Goal: Information Seeking & Learning: Learn about a topic

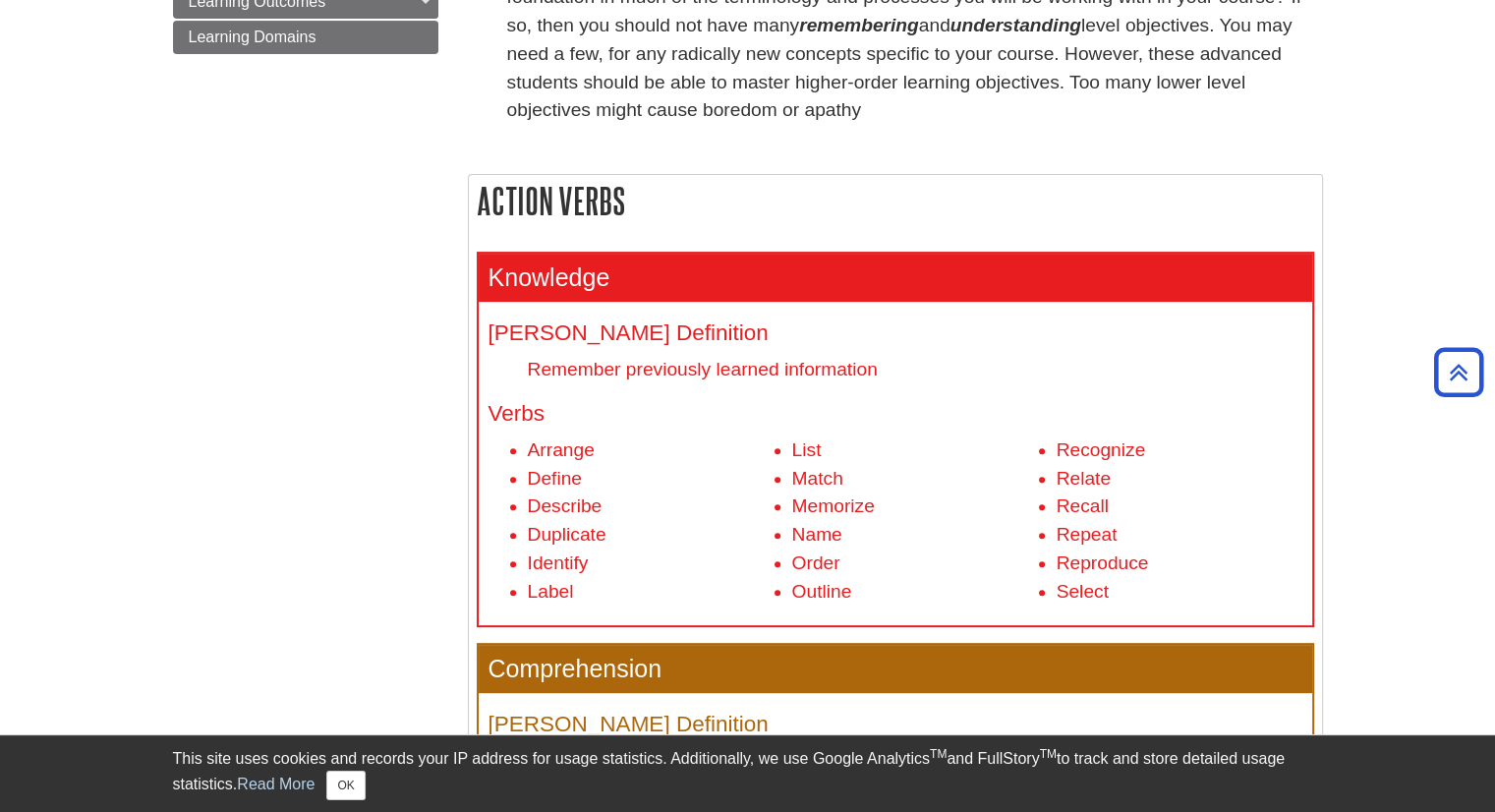
scroll to position [786, 0]
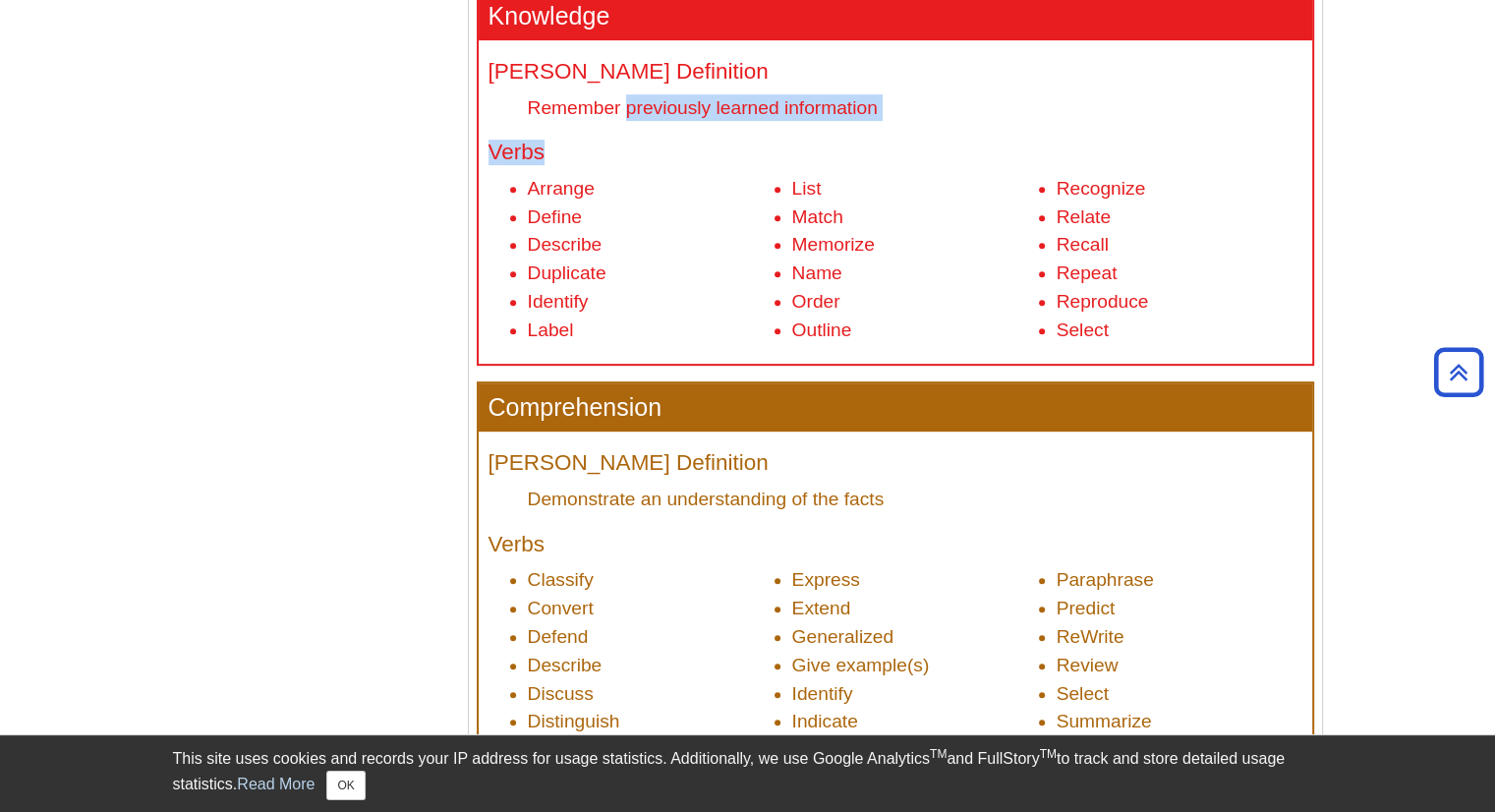
drag, startPoint x: 628, startPoint y: 109, endPoint x: 856, endPoint y: 129, distance: 228.9
click at [856, 129] on div "Bloom's Definition Remember previously learned information Verbs Arrange Define…" at bounding box center [895, 202] width 833 height 324
click at [923, 237] on li "Memorize" at bounding box center [915, 245] width 246 height 29
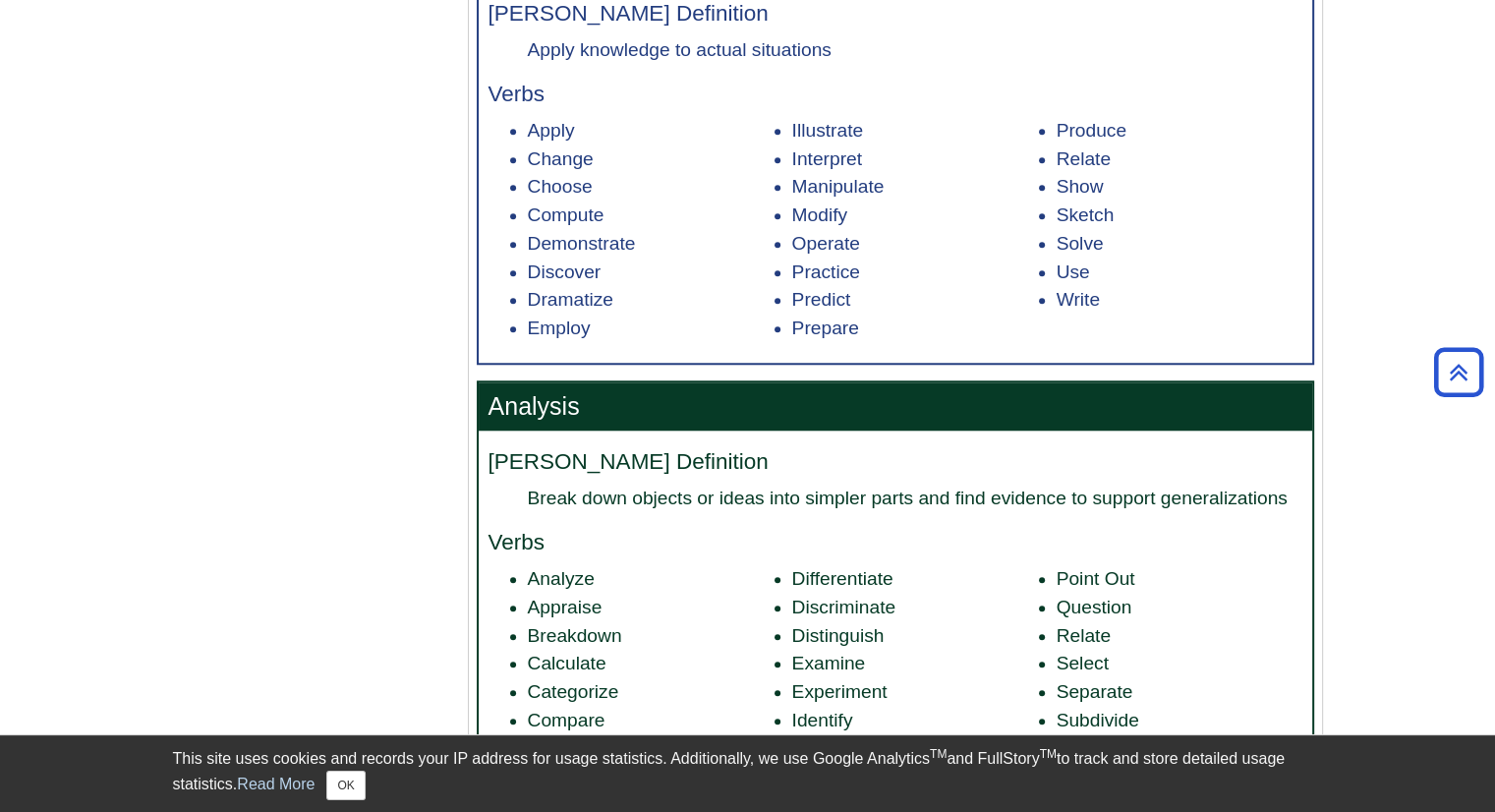
scroll to position [1966, 0]
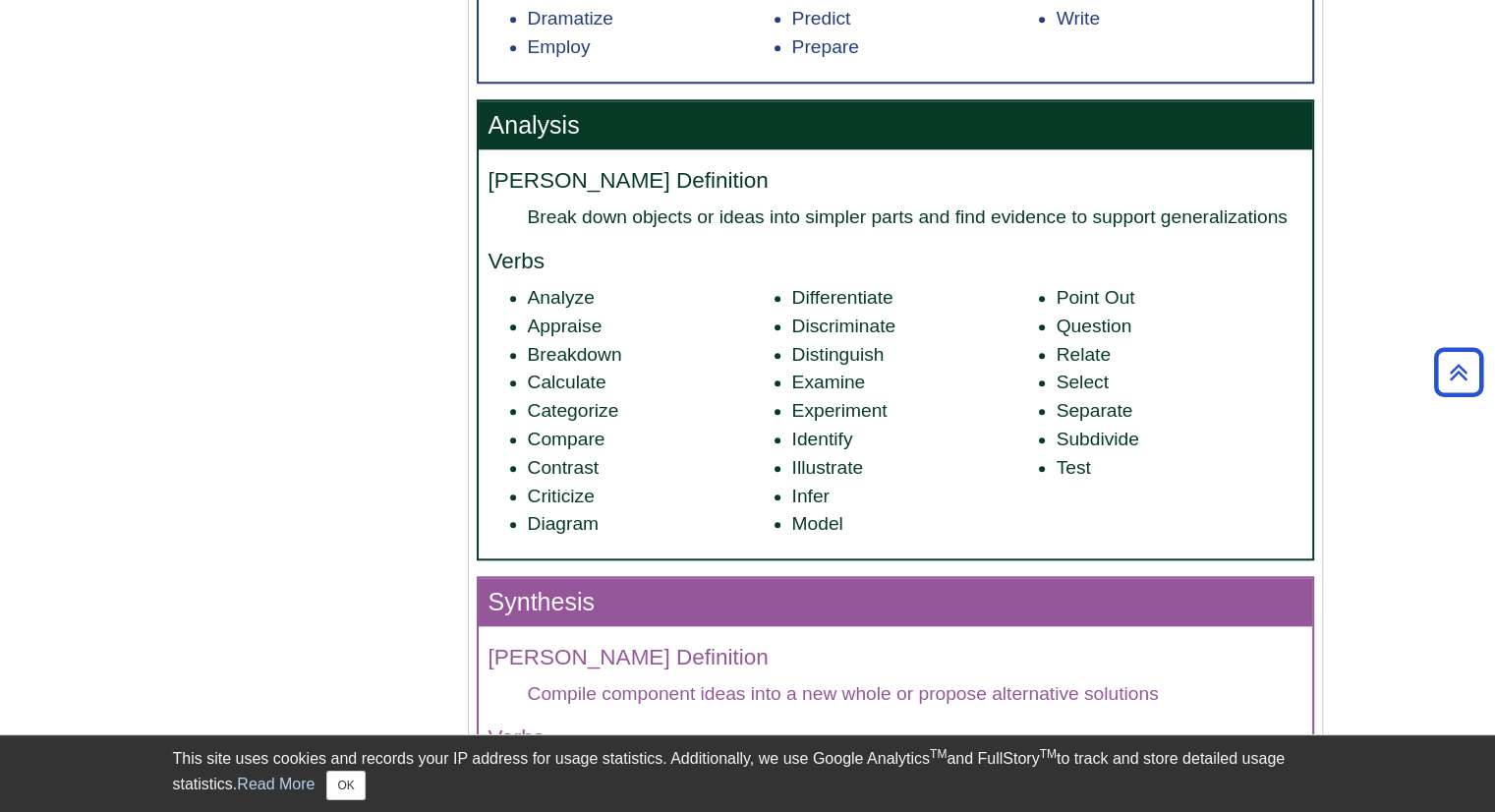
click at [843, 292] on li "Differentiate" at bounding box center [915, 298] width 246 height 29
click at [848, 373] on li "Examine" at bounding box center [915, 383] width 246 height 29
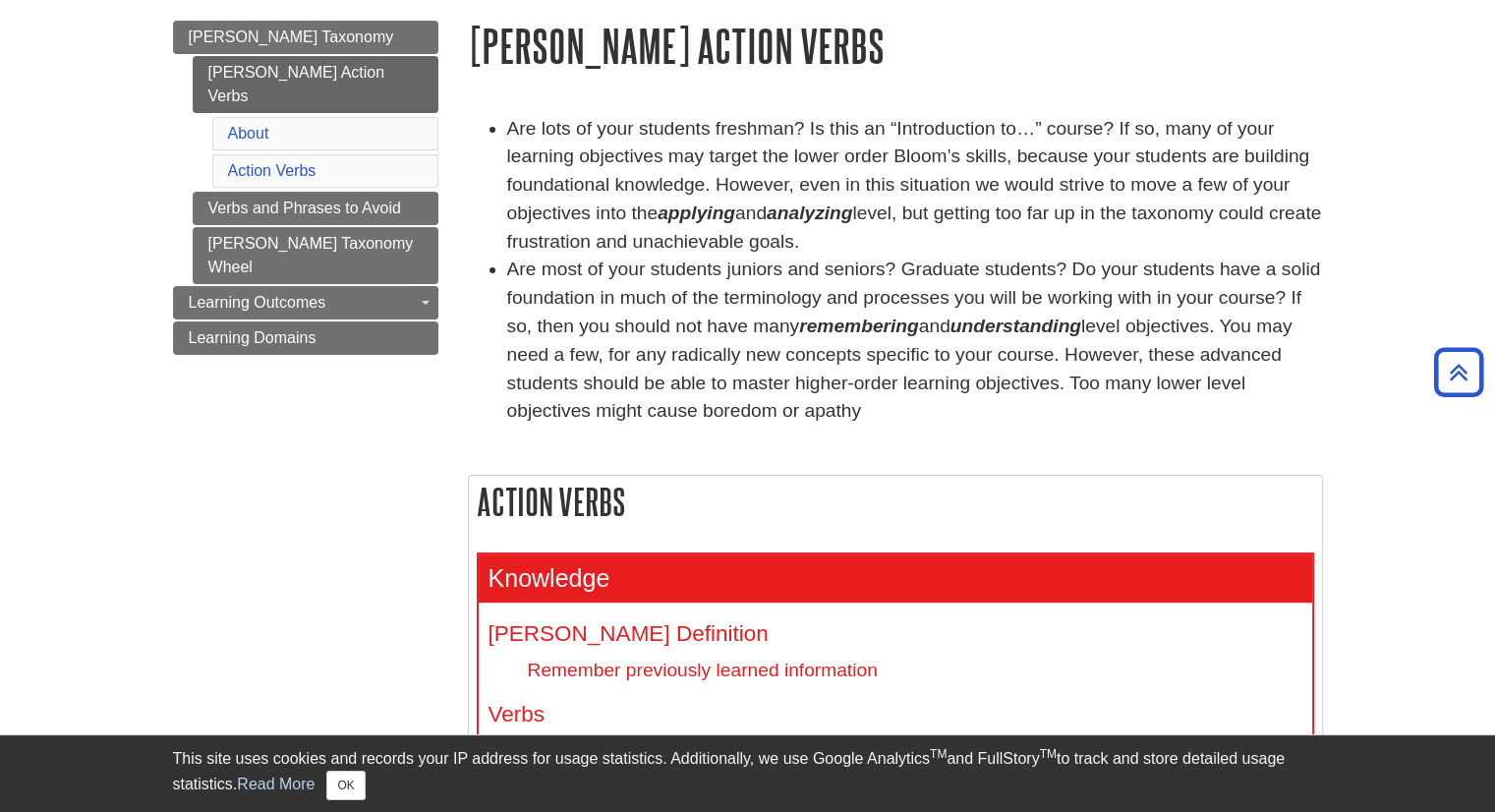
scroll to position [0, 0]
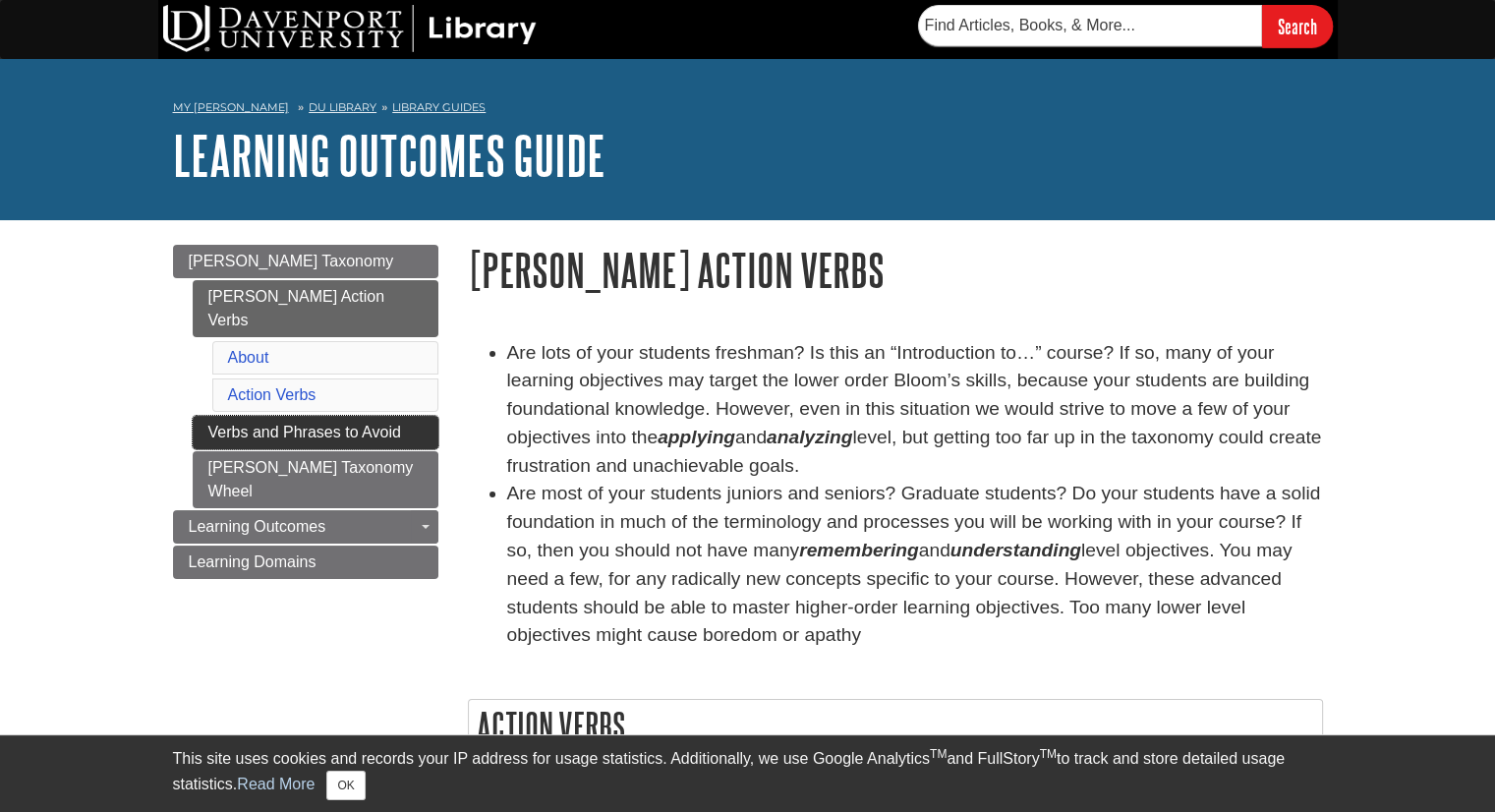
click at [270, 416] on link "Verbs and Phrases to Avoid" at bounding box center [316, 432] width 246 height 33
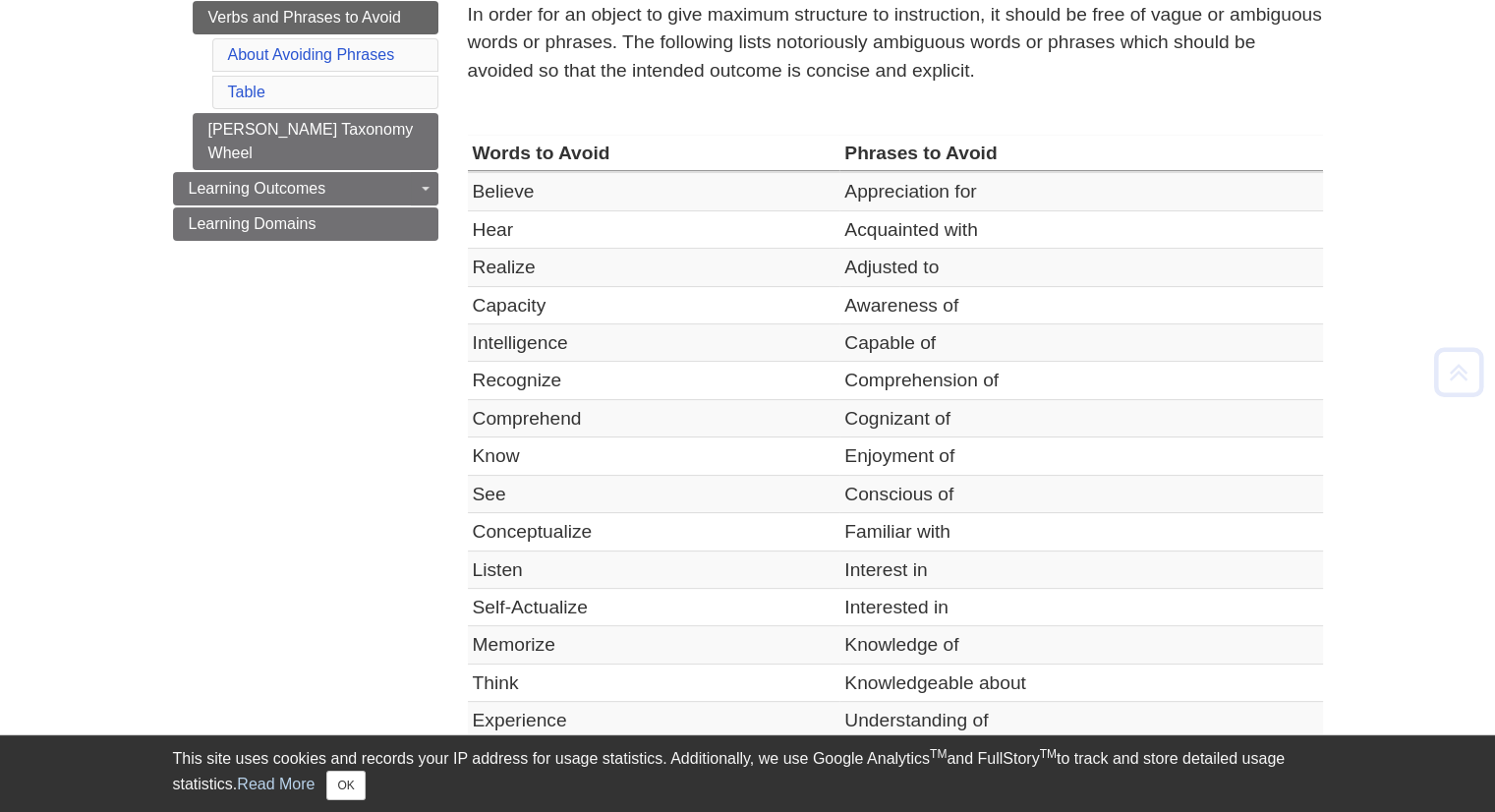
scroll to position [393, 0]
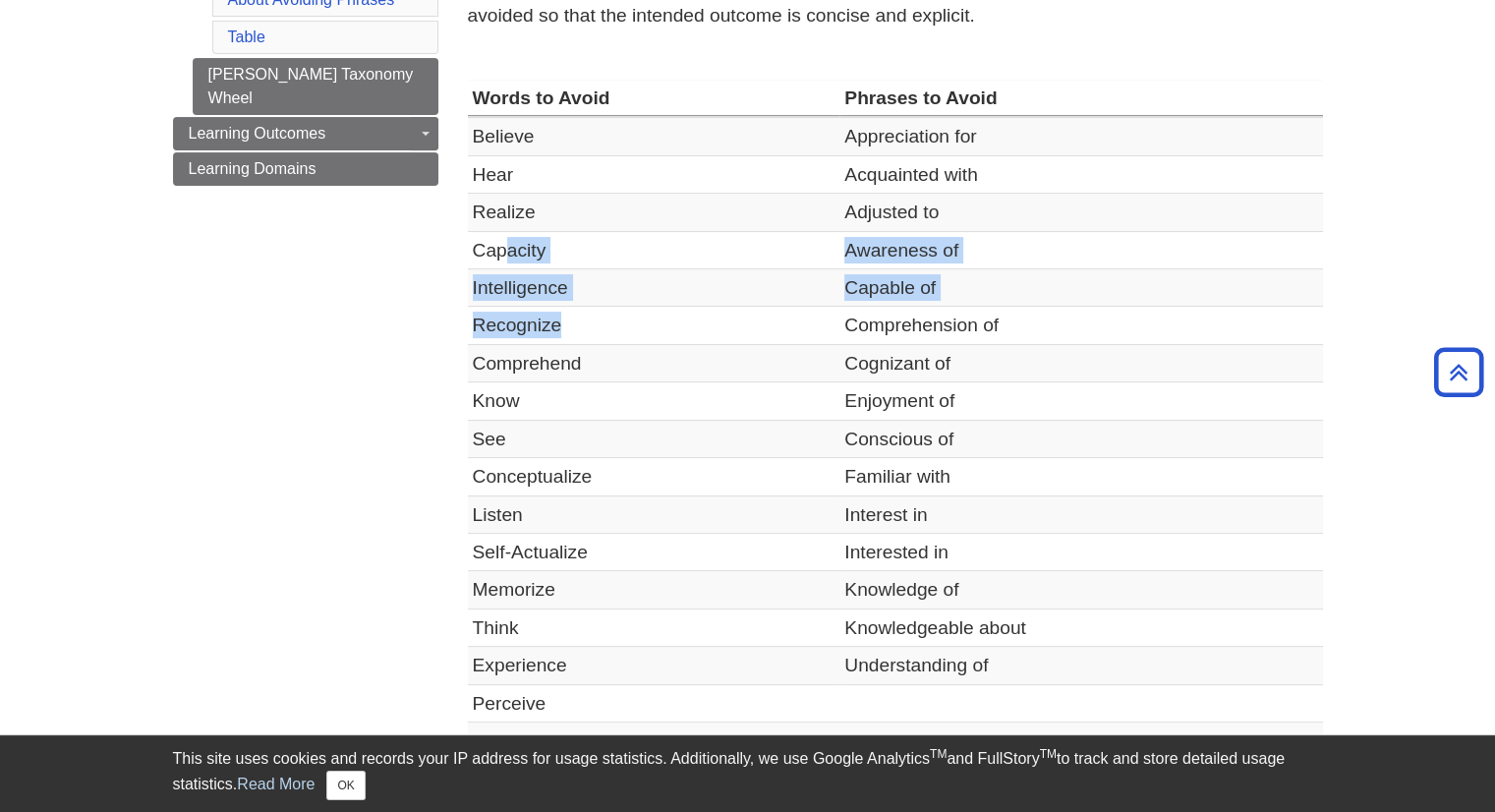
drag, startPoint x: 503, startPoint y: 249, endPoint x: 596, endPoint y: 323, distance: 118.8
click at [596, 323] on tbody "Believe Appreciation for Hear Acquainted with Realize Adjusted to Capacity Awar…" at bounding box center [895, 457] width 855 height 680
click at [642, 293] on td "Intelligence" at bounding box center [654, 287] width 372 height 37
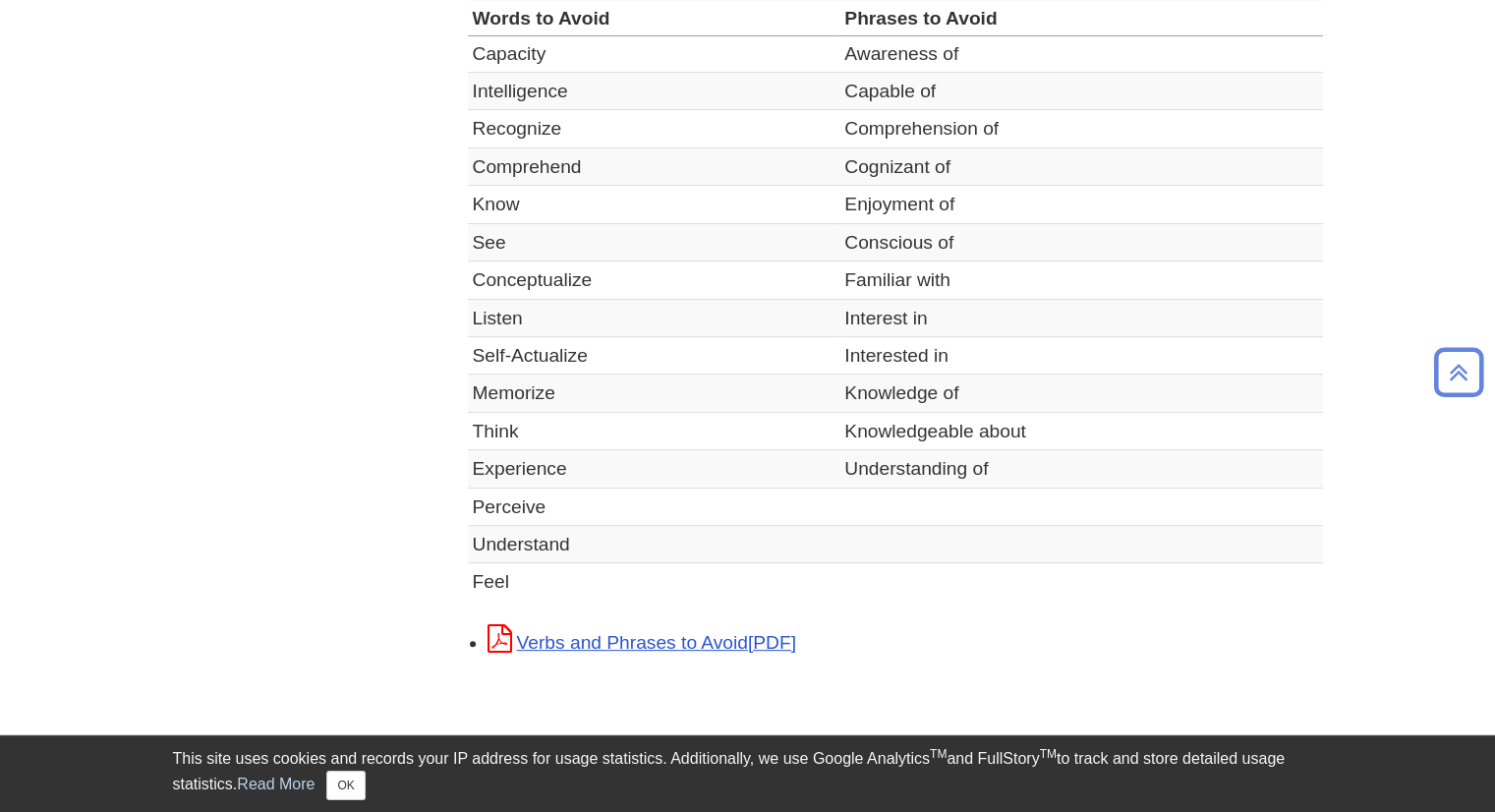
scroll to position [786, 0]
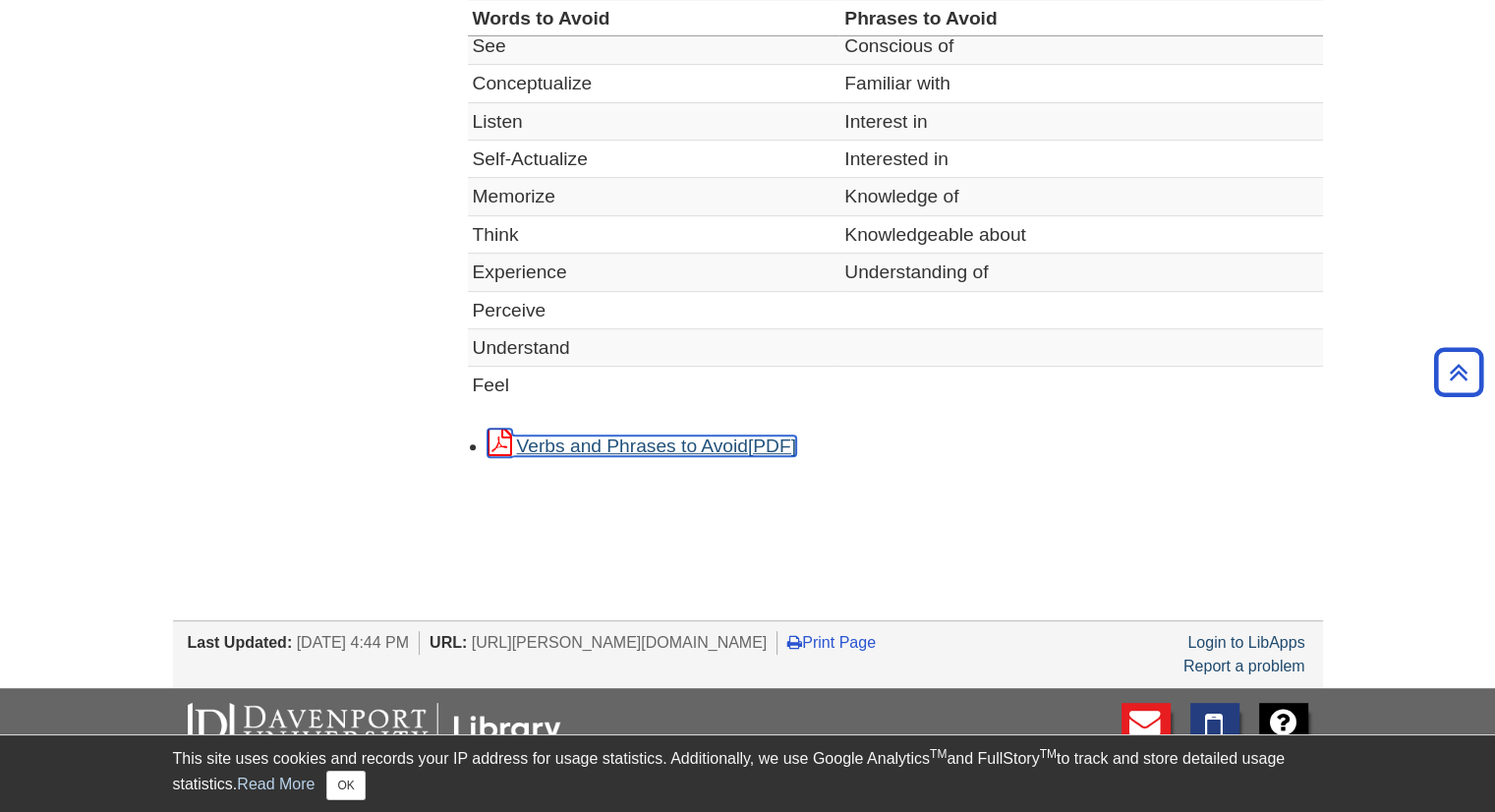
click at [745, 446] on link "Verbs and Phrases to Avoid" at bounding box center [641, 445] width 309 height 21
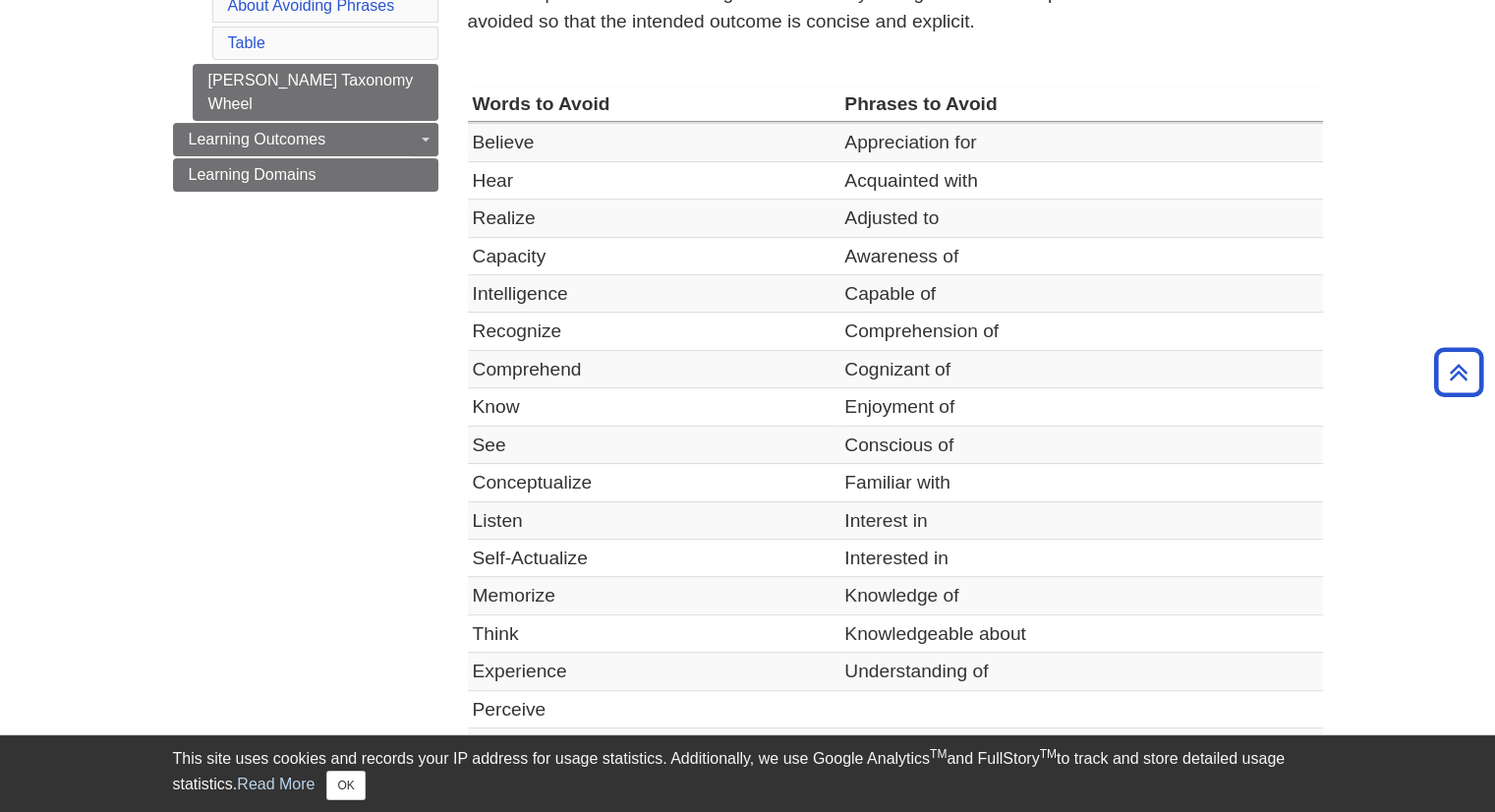
scroll to position [197, 0]
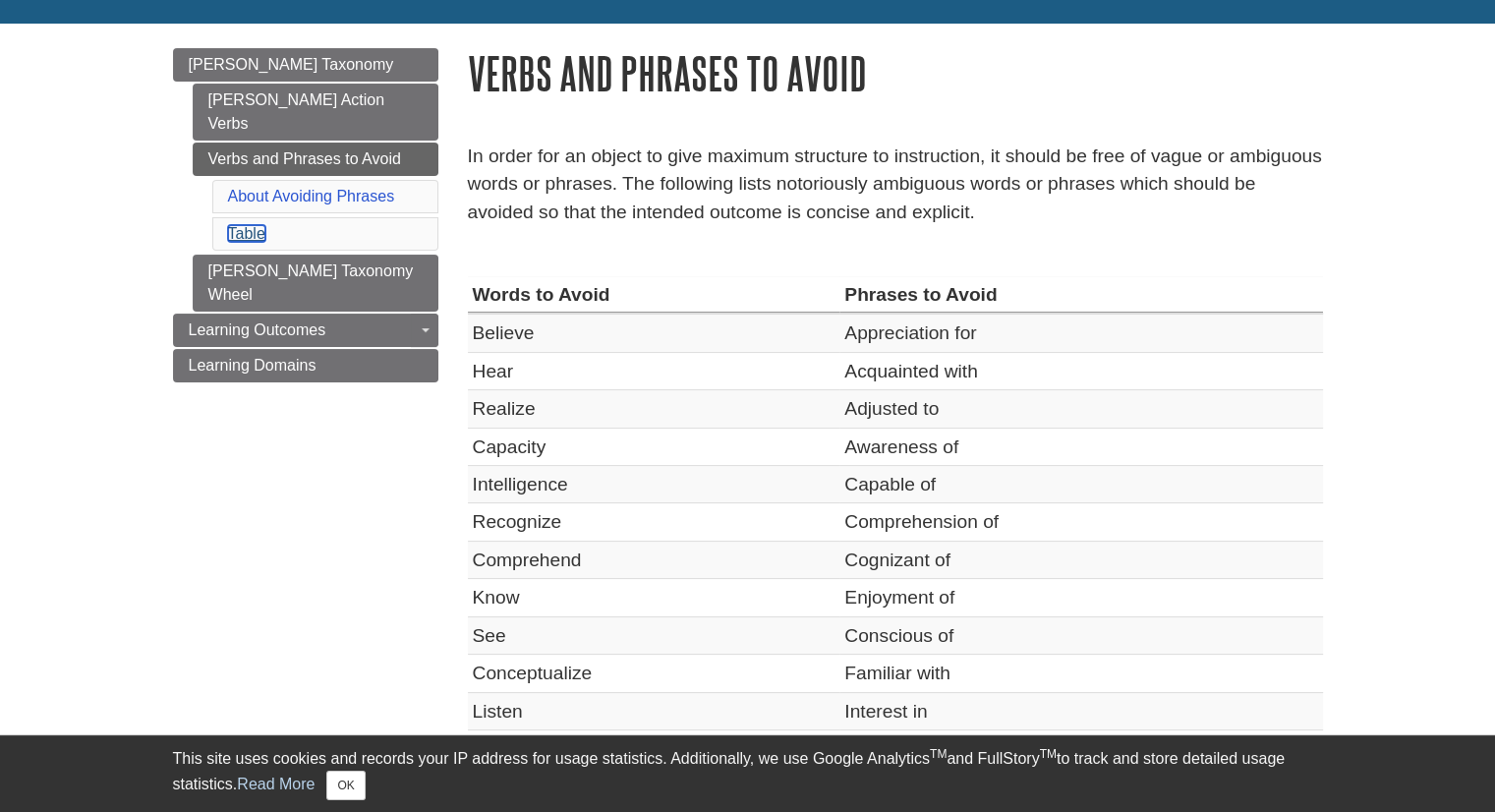
click at [242, 225] on link "Table" at bounding box center [246, 233] width 37 height 17
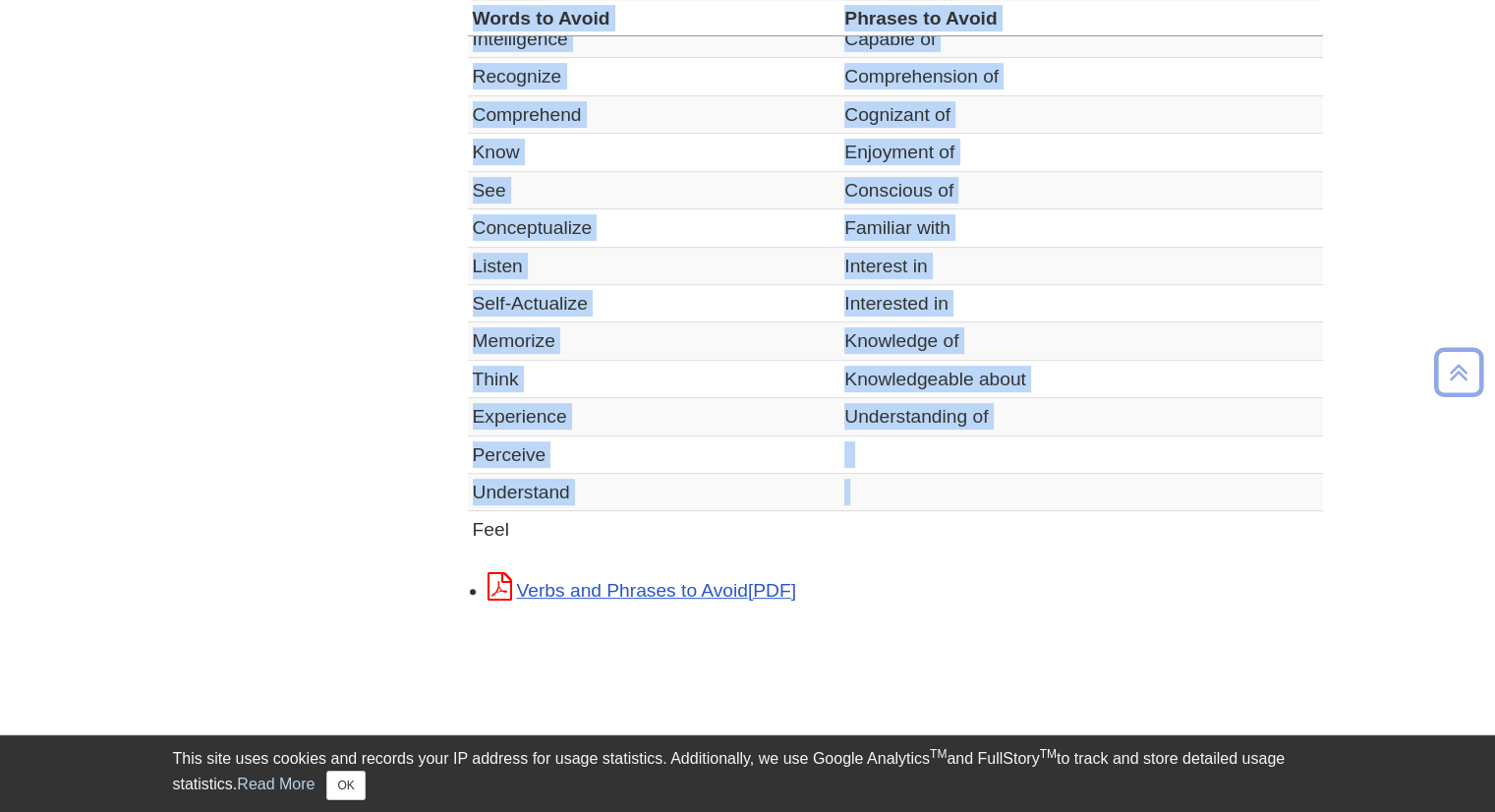
scroll to position [670, 0]
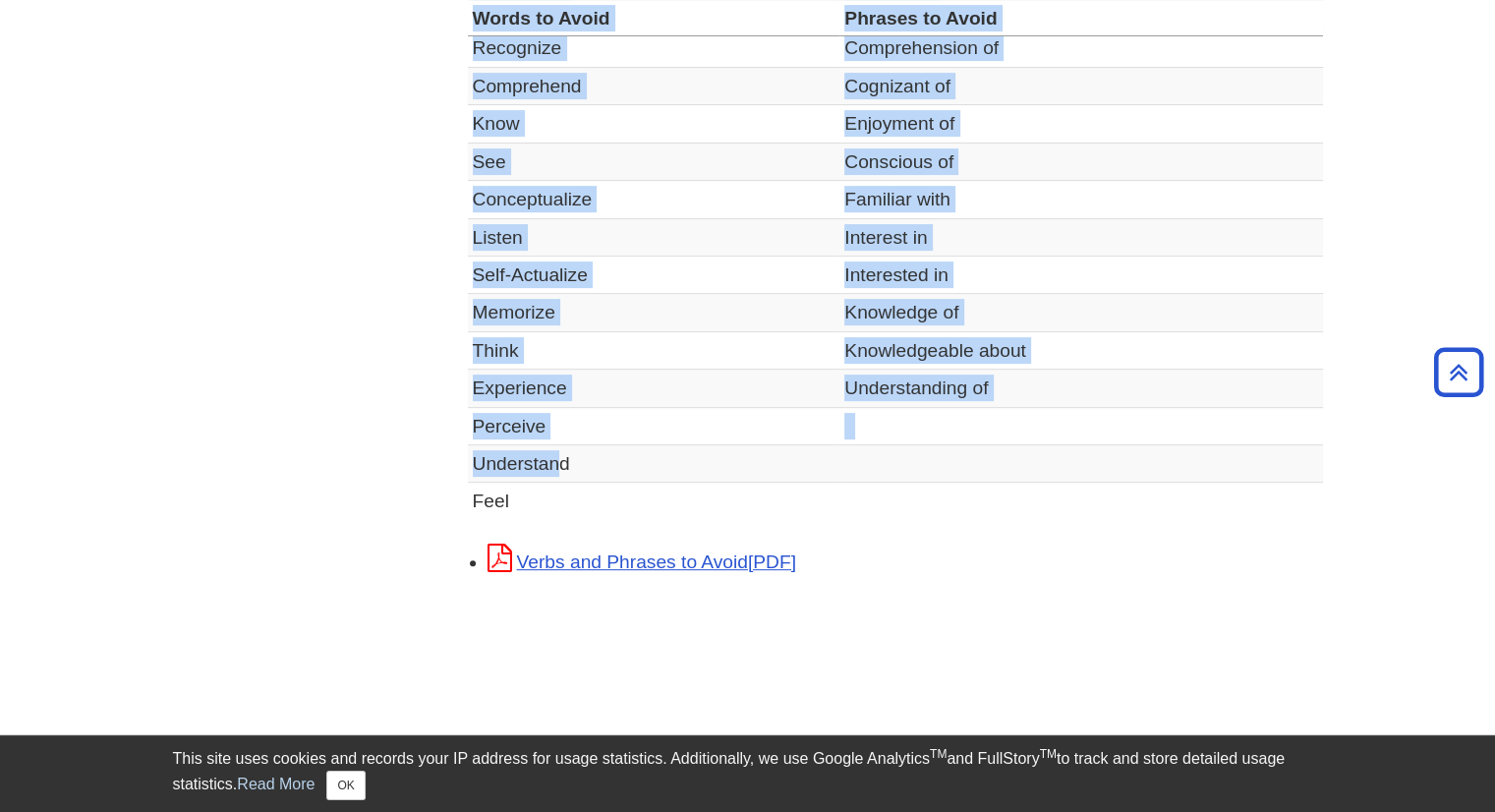
drag, startPoint x: 476, startPoint y: 312, endPoint x: 560, endPoint y: 465, distance: 175.1
click at [560, 465] on table "Words to Avoid Phrases to Avoid Believe Appreciation for Hear Acquainted with R…" at bounding box center [895, 160] width 855 height 717
click at [661, 428] on td "Perceive" at bounding box center [654, 425] width 372 height 37
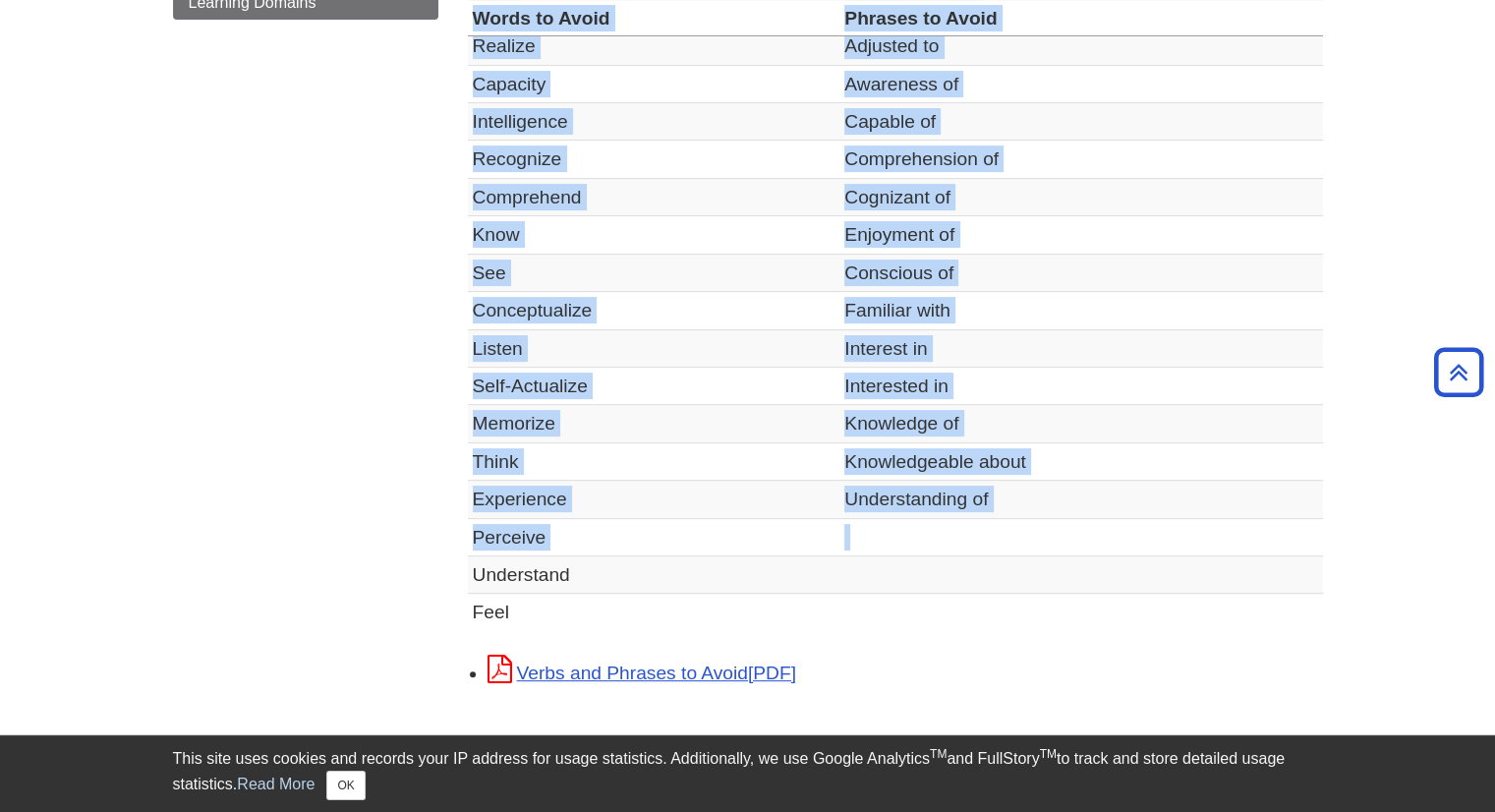
scroll to position [572, 0]
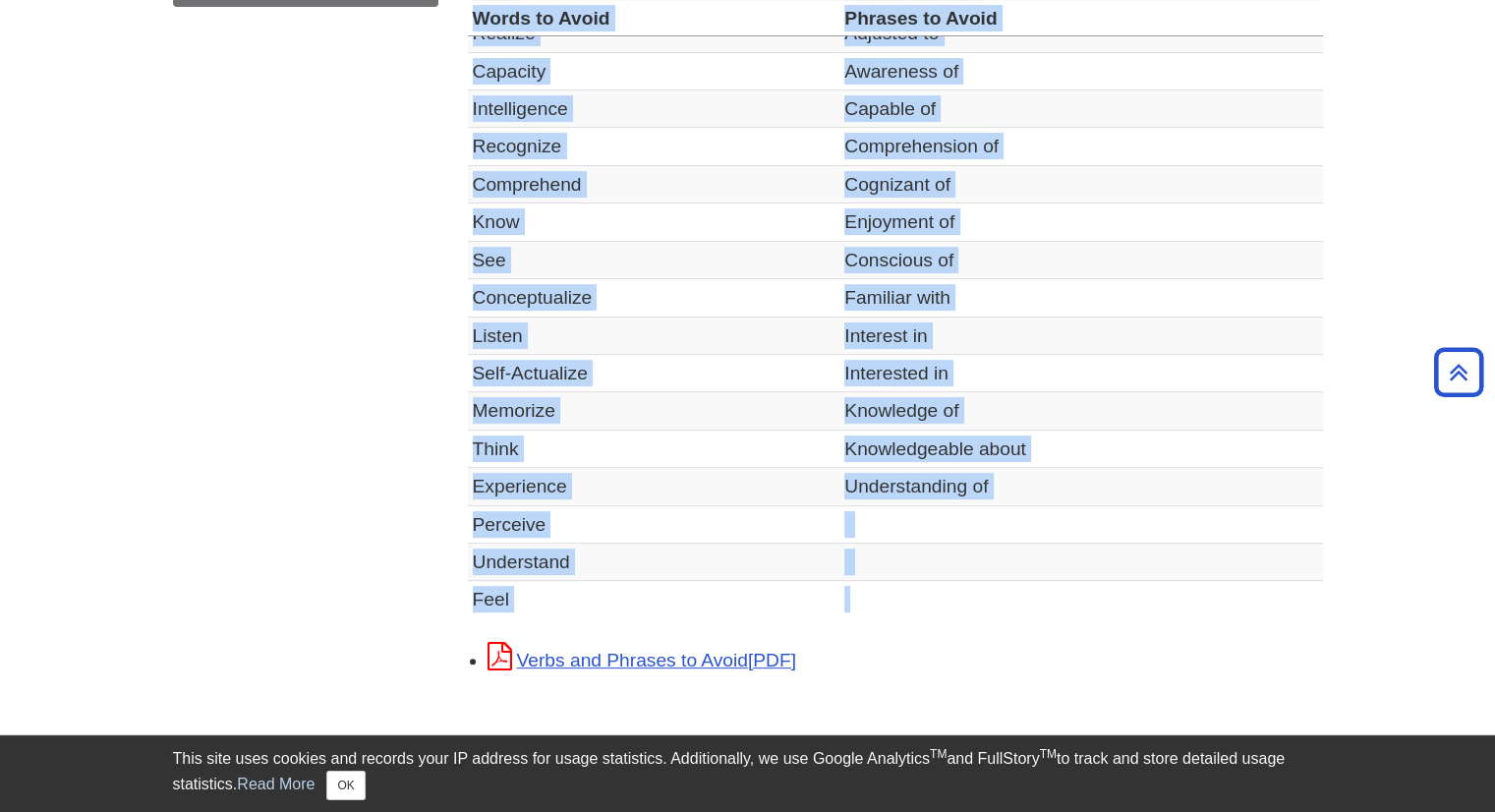
drag, startPoint x: 477, startPoint y: 119, endPoint x: 979, endPoint y: 597, distance: 693.1
click at [979, 597] on table "Words to Avoid Phrases to Avoid Believe Appreciation for Hear Acquainted with R…" at bounding box center [895, 259] width 855 height 717
copy table "Words to Avoid Phrases to Avoid Believe Appreciation for Hear Acquainted with R…"
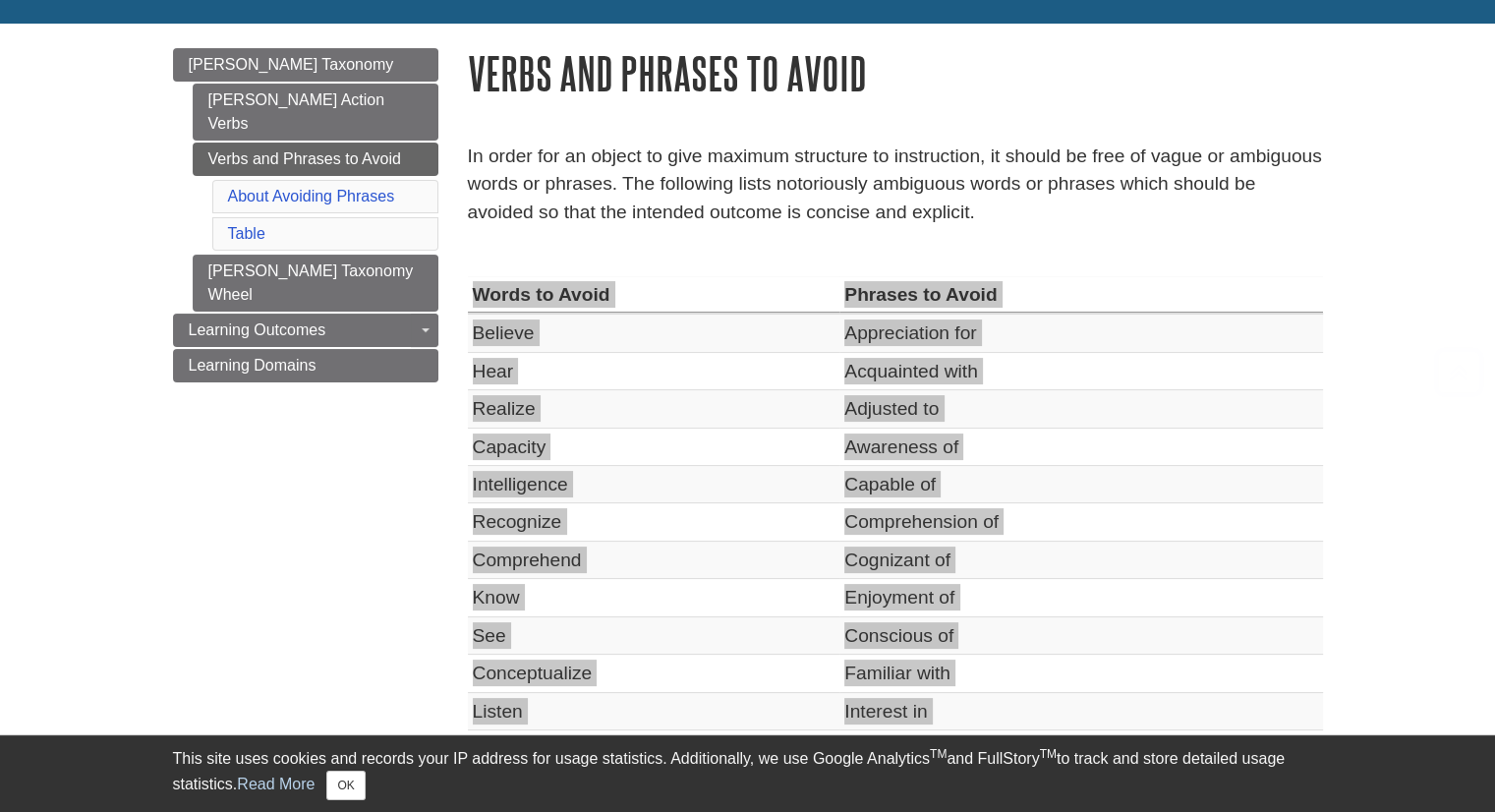
scroll to position [98, 0]
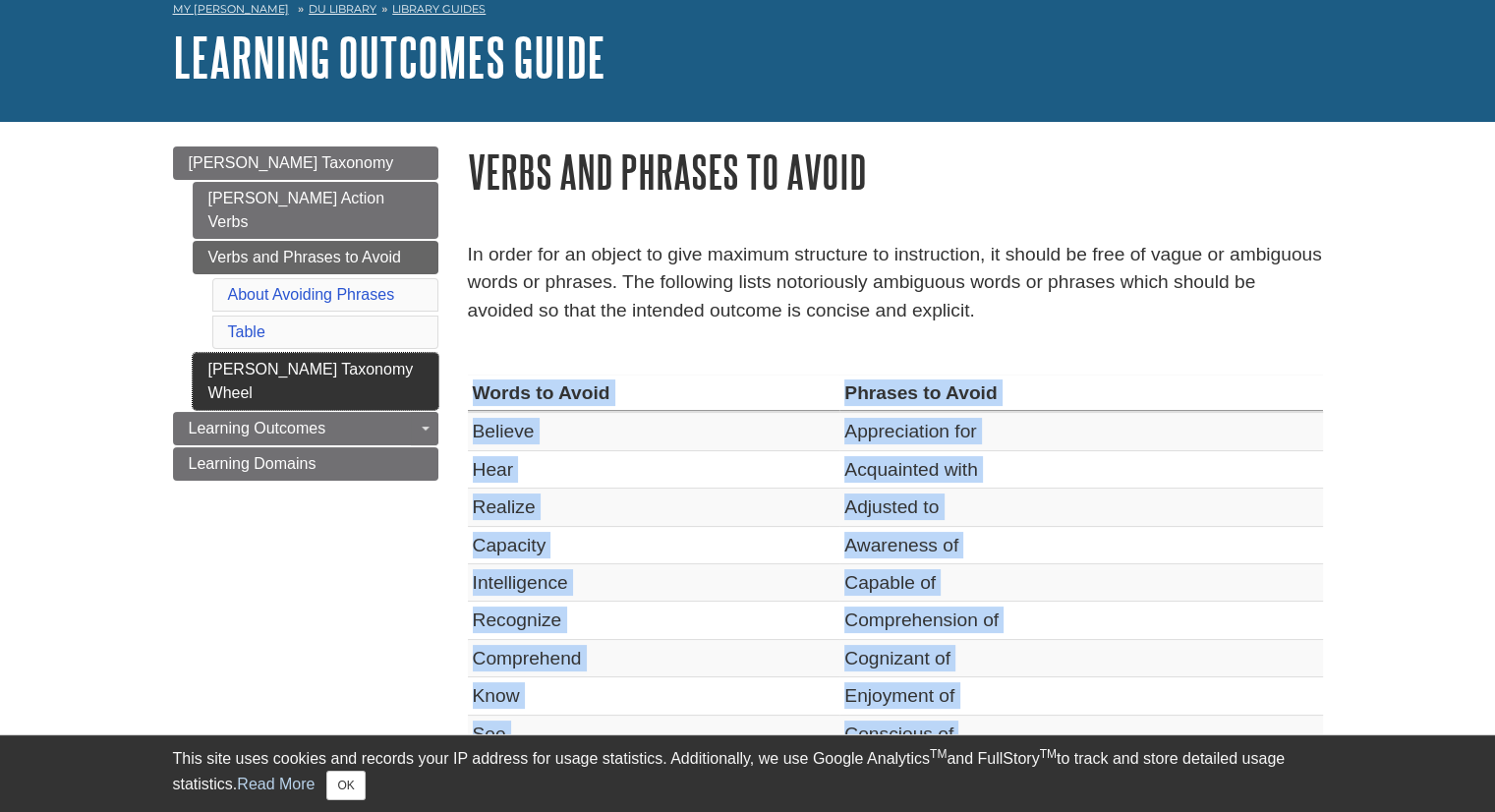
click at [324, 353] on link "[PERSON_NAME] Taxonomy Wheel" at bounding box center [316, 381] width 246 height 57
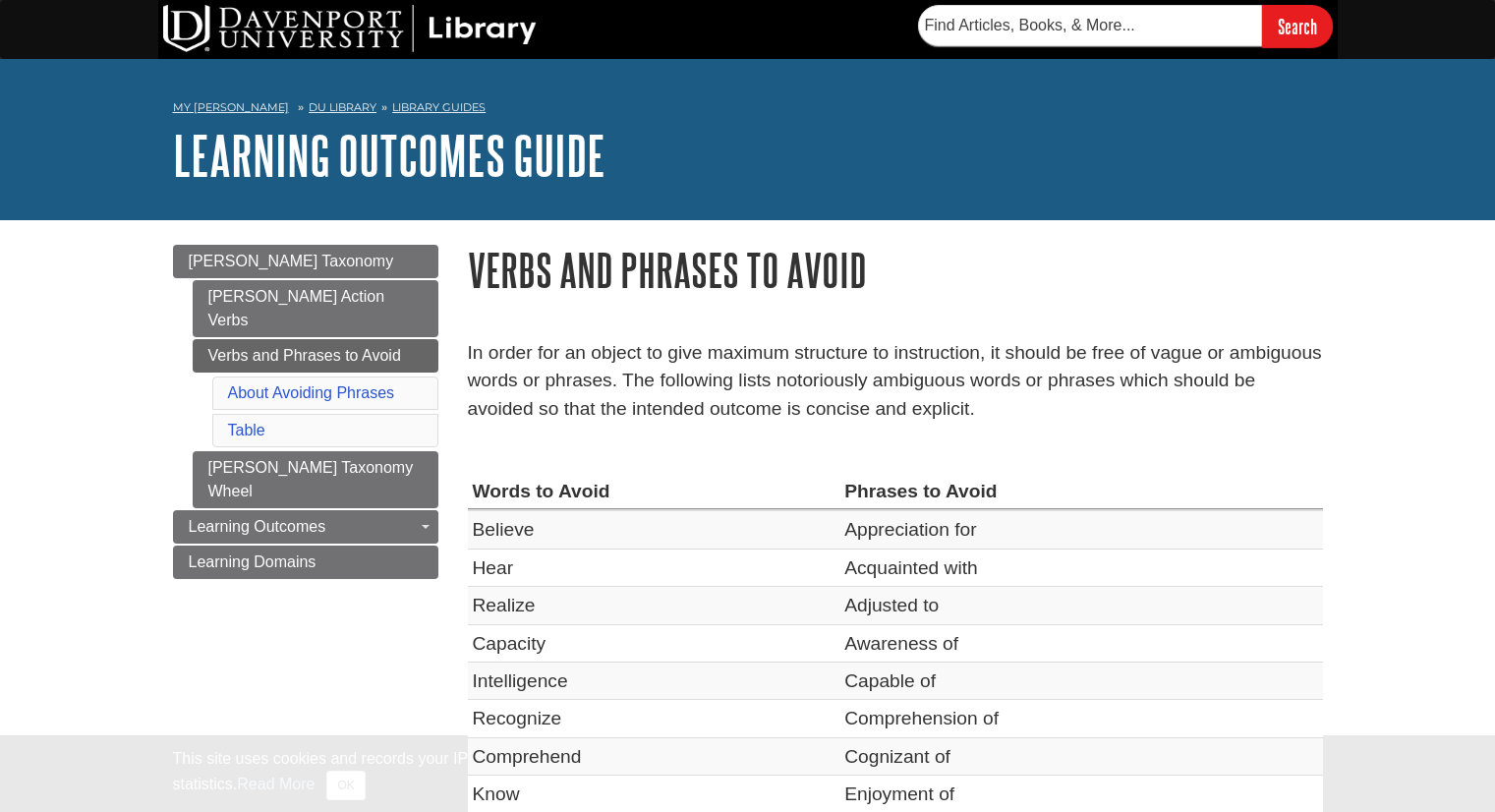
scroll to position [98, 0]
